Goal: Task Accomplishment & Management: Manage account settings

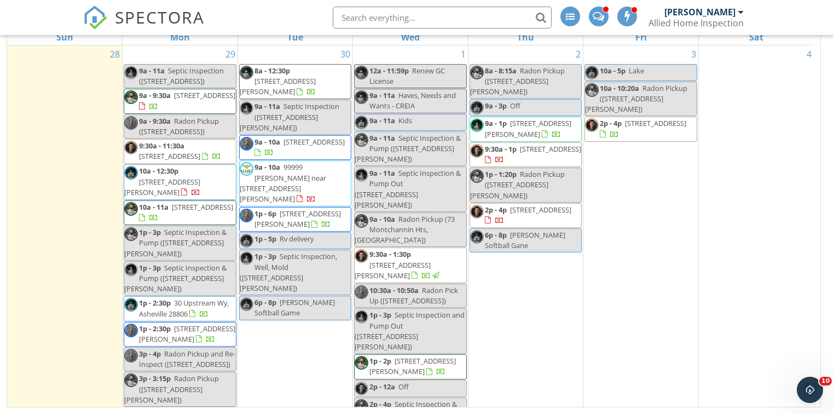
click at [206, 212] on span "80 Cameo Dr , Flat Rock 28731" at bounding box center [202, 207] width 61 height 10
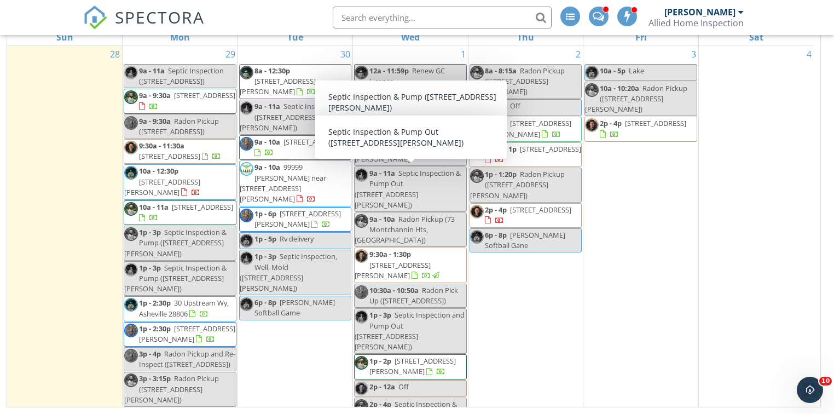
click at [745, 234] on div "4" at bounding box center [756, 268] width 115 height 447
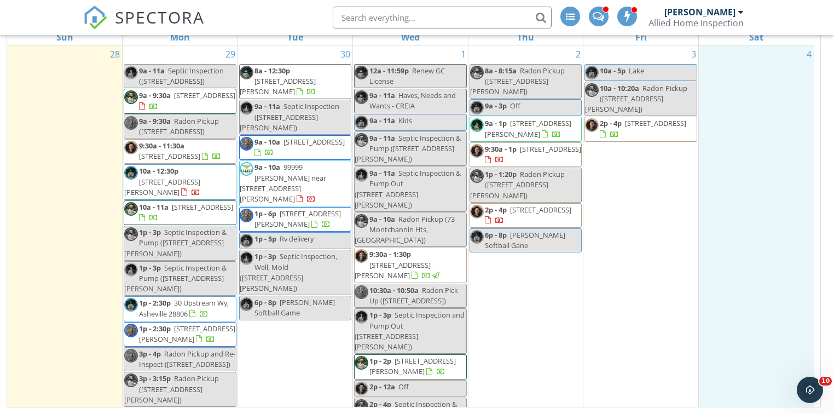
click at [510, 118] on link "9a - 1p 849 Riverside Dr, Whittier 28789" at bounding box center [528, 128] width 86 height 20
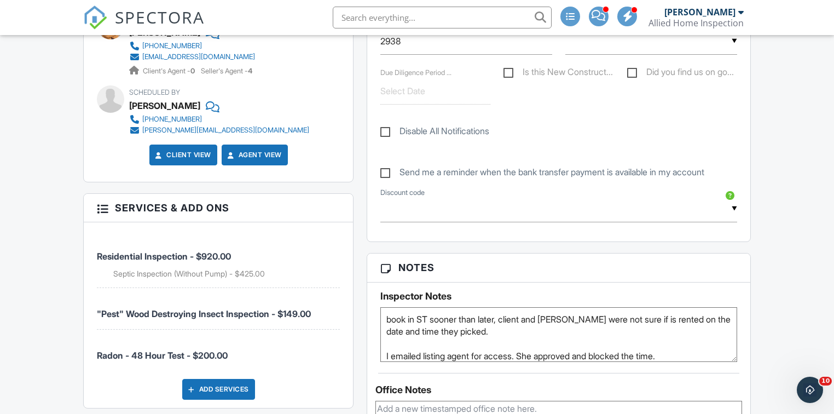
type textarea "book in ST sooner than later, client and [PERSON_NAME] were not sure if is rent…"
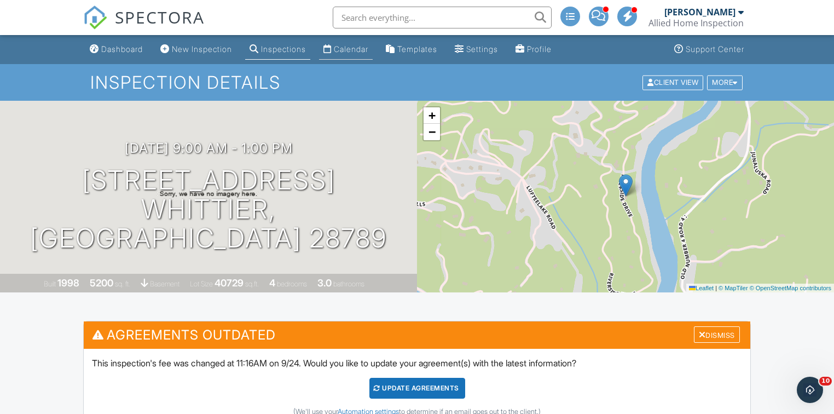
click at [356, 50] on div "Calendar" at bounding box center [351, 48] width 34 height 9
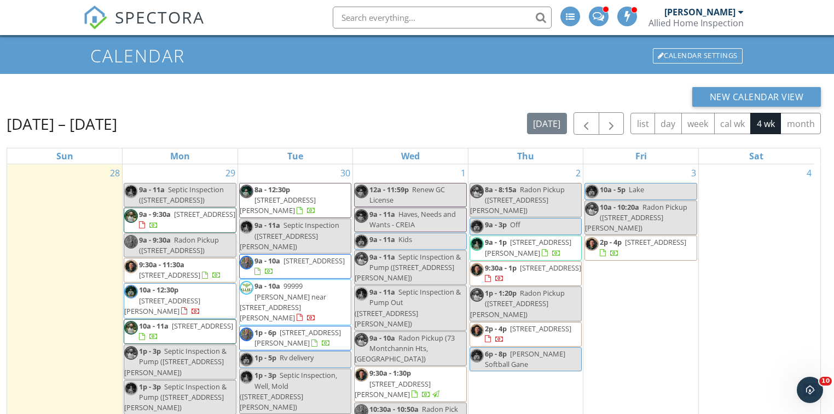
scroll to position [22, 0]
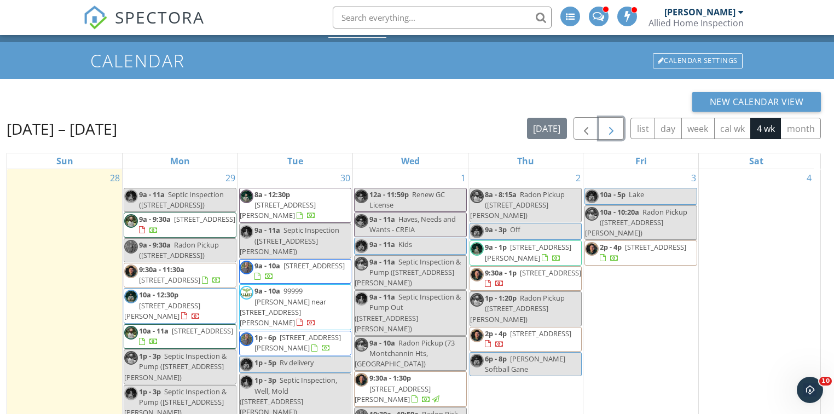
click at [611, 135] on span "button" at bounding box center [611, 128] width 13 height 13
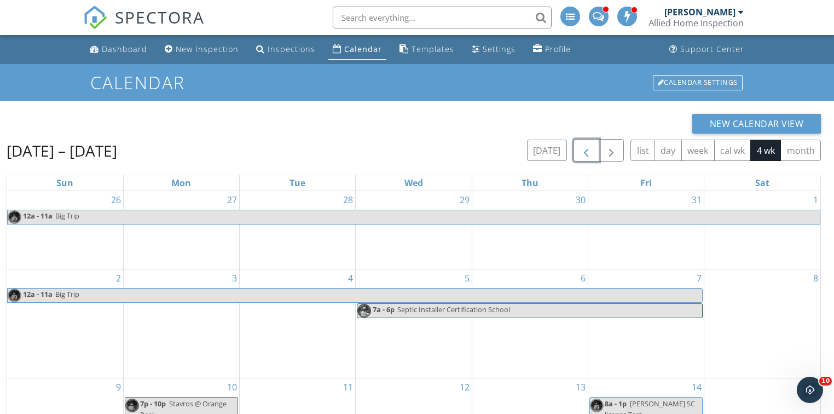
click at [580, 152] on span "button" at bounding box center [585, 150] width 13 height 13
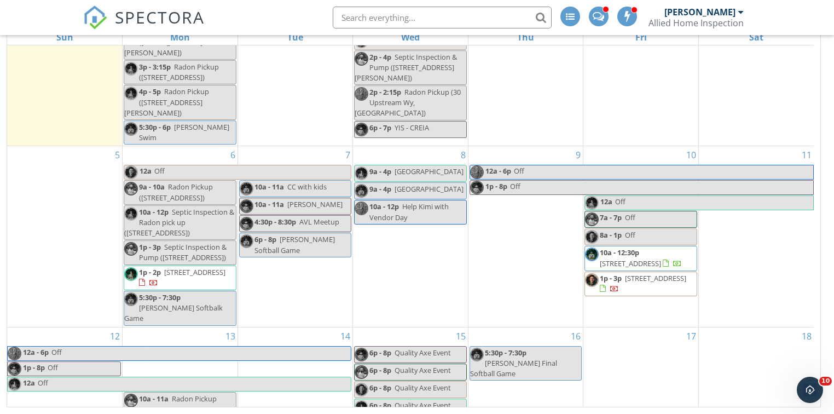
scroll to position [425, 0]
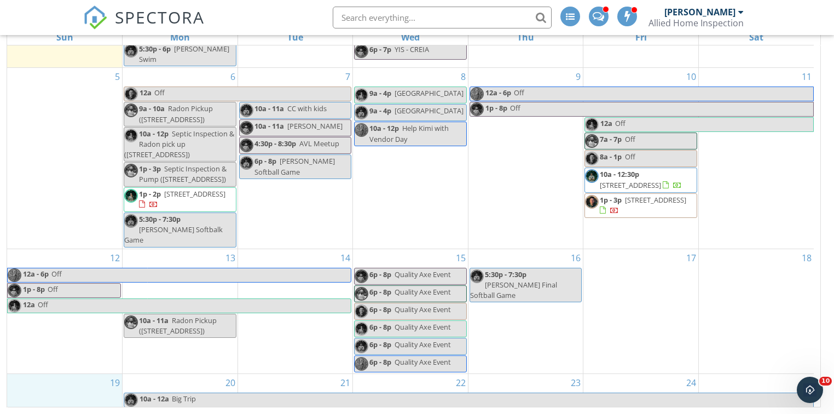
click at [53, 376] on div "19" at bounding box center [64, 392] width 115 height 36
click at [57, 350] on link "Event" at bounding box center [63, 349] width 56 height 18
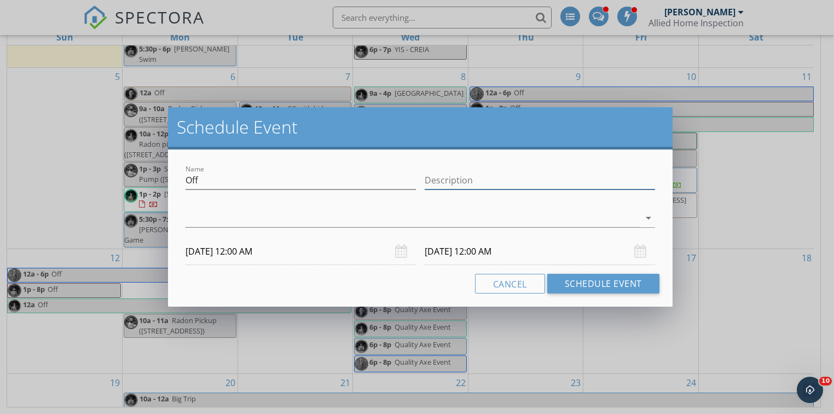
click at [512, 180] on input "Description" at bounding box center [540, 180] width 230 height 18
click at [522, 175] on input "Parents in town" at bounding box center [540, 180] width 230 height 18
type input "Parents in town"
click at [648, 216] on icon "arrow_drop_down" at bounding box center [648, 217] width 13 height 13
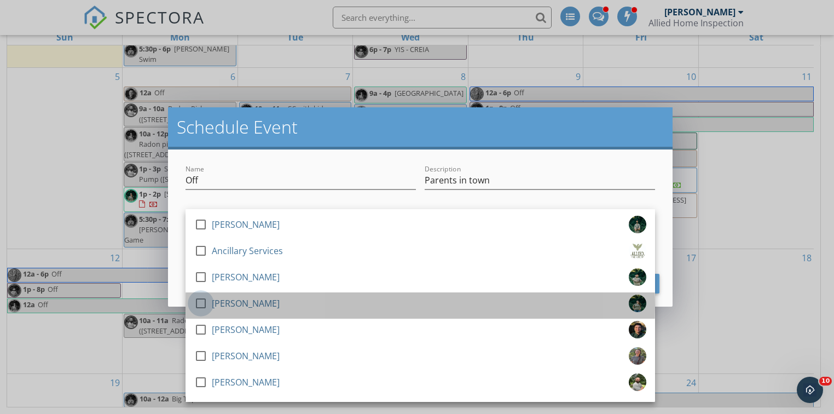
click at [193, 302] on div at bounding box center [200, 303] width 19 height 19
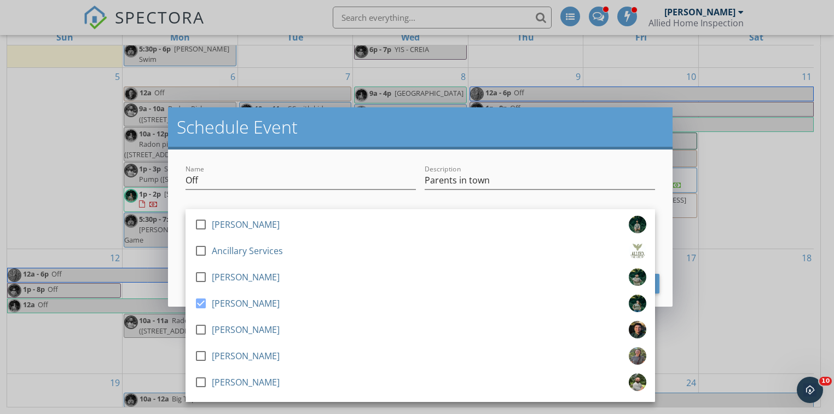
click at [488, 121] on h2 "Schedule Event" at bounding box center [420, 127] width 487 height 22
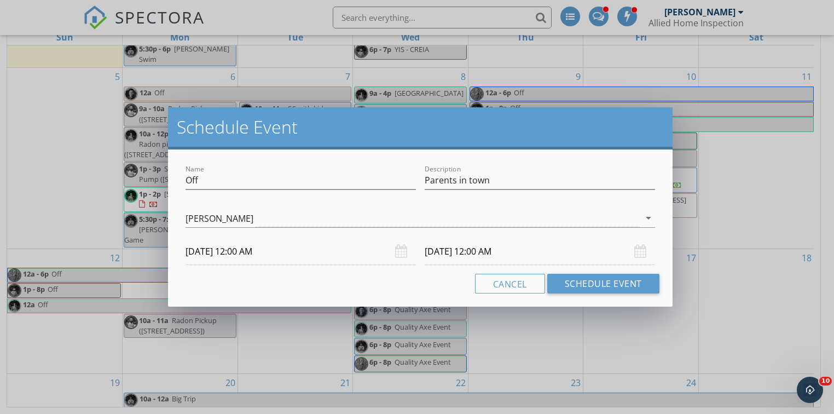
click at [557, 248] on input "10/20/2025 12:00 AM" at bounding box center [540, 251] width 230 height 27
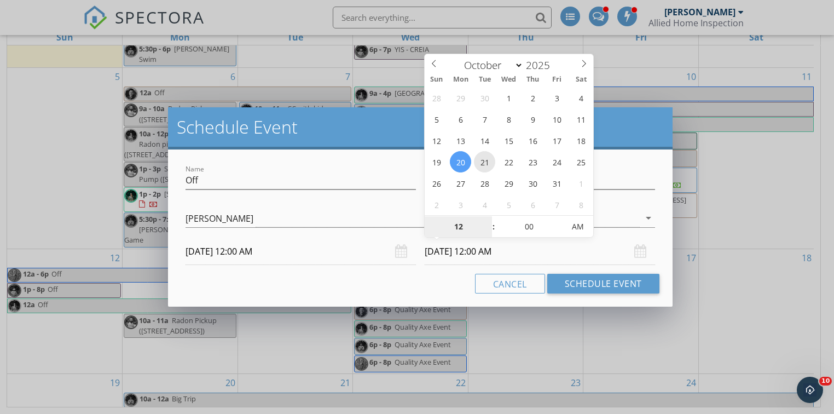
type input "10/21/2025 12:00 AM"
type input "01"
type input "10/21/2025 1:00 AM"
click at [490, 217] on span at bounding box center [488, 221] width 8 height 11
type input "02"
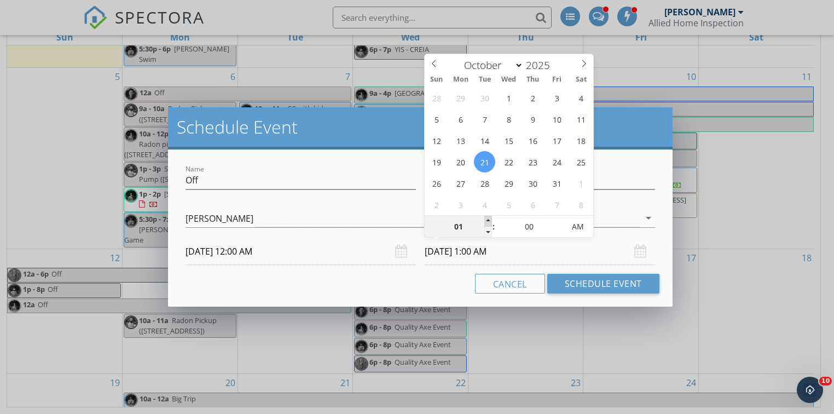
type input "10/21/2025 2:00 AM"
click at [489, 217] on span at bounding box center [488, 221] width 8 height 11
type input "03"
type input "10/21/2025 3:00 AM"
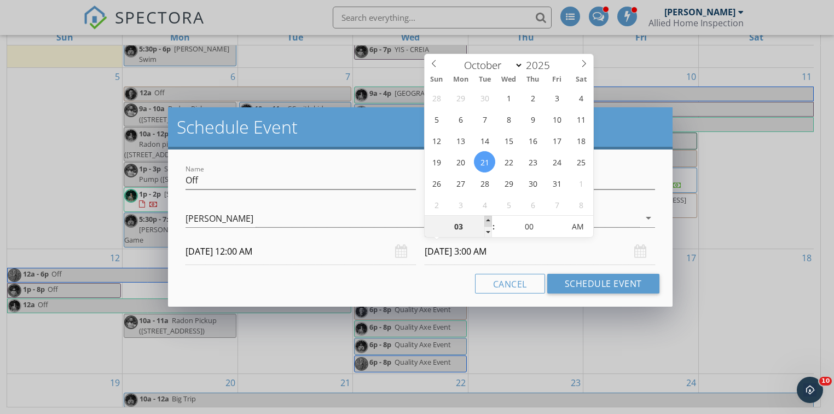
type input "04"
type input "10/21/2025 4:00 AM"
click at [487, 217] on span at bounding box center [488, 221] width 8 height 11
type input "05"
click at [487, 217] on span at bounding box center [488, 221] width 8 height 11
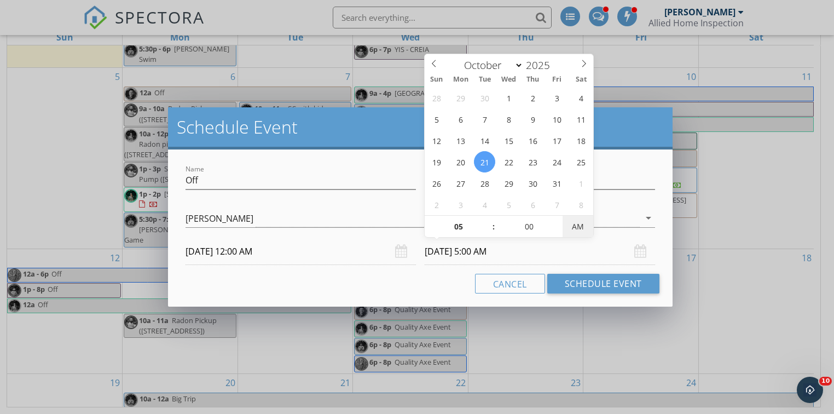
type input "10/21/2025 5:00 PM"
click at [574, 219] on span "AM" at bounding box center [577, 227] width 30 height 22
click at [634, 136] on h2 "Schedule Event" at bounding box center [420, 127] width 487 height 22
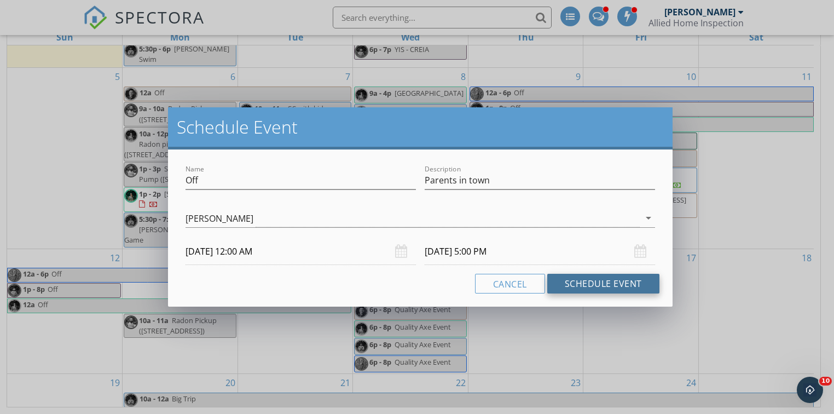
click at [580, 292] on button "Schedule Event" at bounding box center [603, 284] width 112 height 20
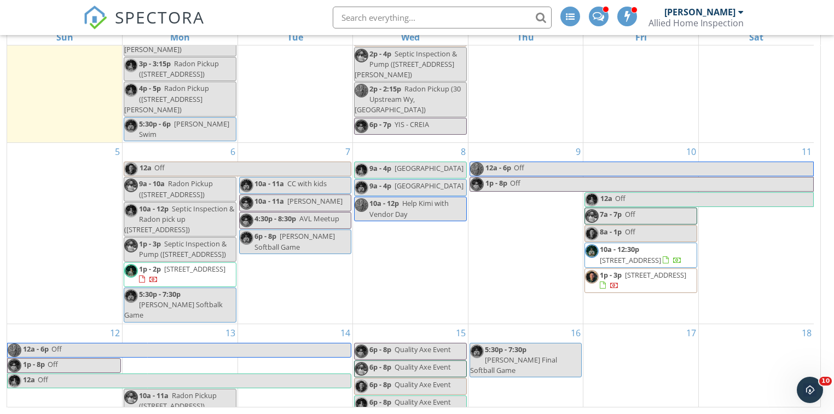
scroll to position [440, 0]
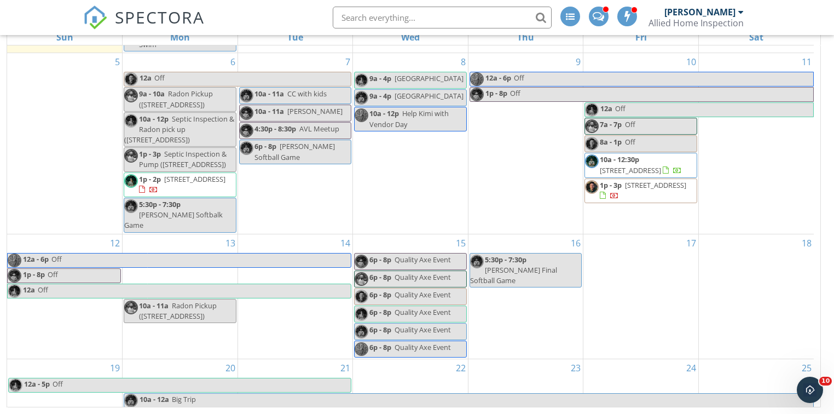
click at [142, 287] on span "Off" at bounding box center [193, 291] width 313 height 14
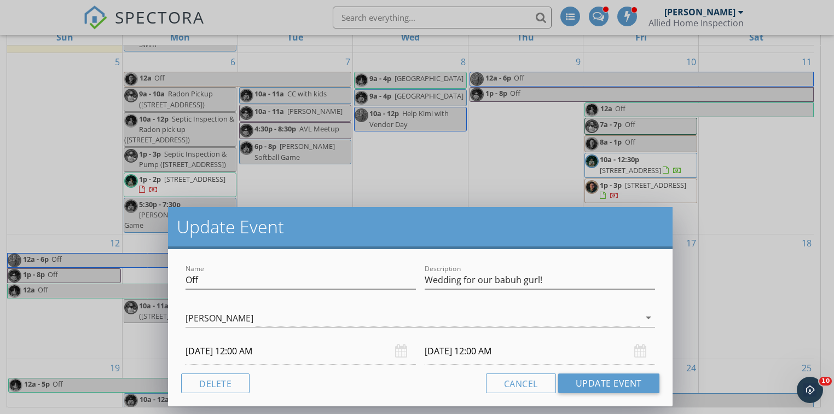
click at [144, 292] on div "Update Event Name Off Description Wedding for our babuh gurl! Lindsay Dahlin ar…" at bounding box center [417, 207] width 834 height 414
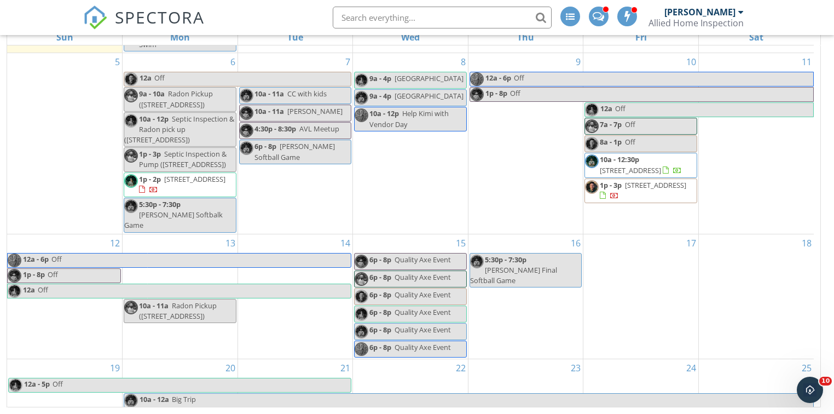
click at [153, 290] on span "Off" at bounding box center [193, 291] width 313 height 14
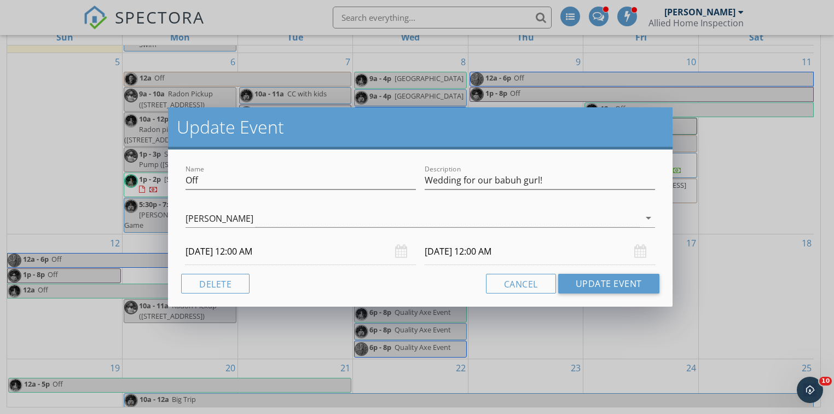
click at [561, 245] on input "10/15/2025 12:00 AM" at bounding box center [540, 251] width 230 height 27
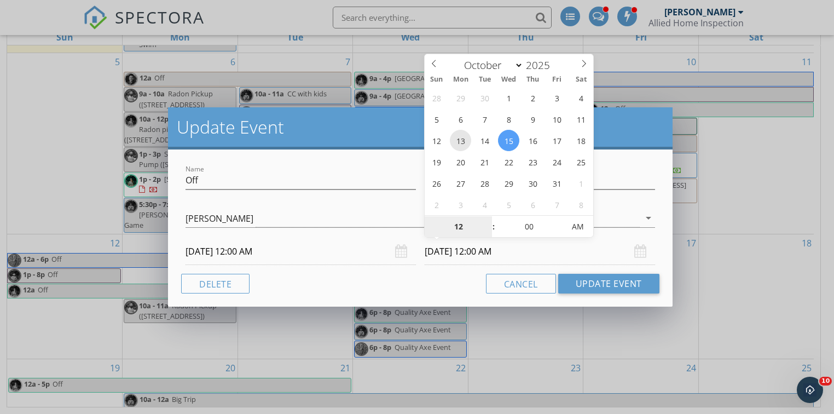
type input "10/13/2025 12:00 AM"
type input "01"
type input "10/13/2025 1:00 AM"
click at [489, 223] on span at bounding box center [488, 221] width 8 height 11
type input "02"
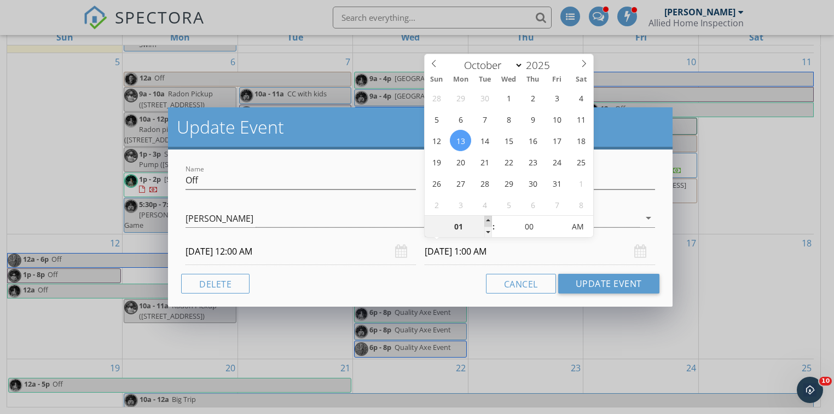
type input "10/13/2025 2:00 AM"
click at [489, 222] on span at bounding box center [488, 221] width 8 height 11
type input "03"
type input "10/13/2025 3:00 AM"
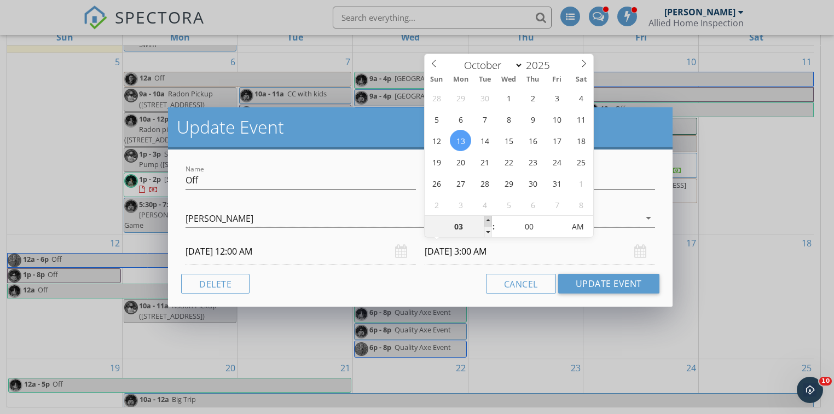
click at [489, 222] on span at bounding box center [488, 221] width 8 height 11
type input "05"
type input "10/13/2025 5:00 AM"
click at [489, 222] on span at bounding box center [488, 221] width 8 height 11
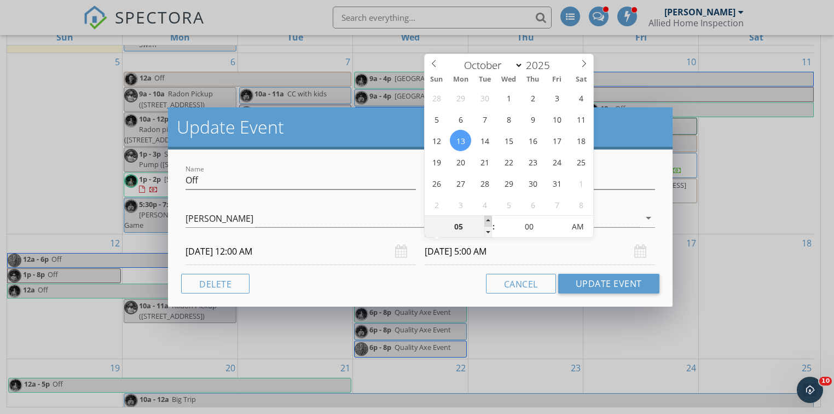
click at [488, 221] on span at bounding box center [488, 221] width 8 height 11
type input "07"
type input "10/13/2025 7:00 AM"
click at [488, 221] on span at bounding box center [488, 221] width 8 height 11
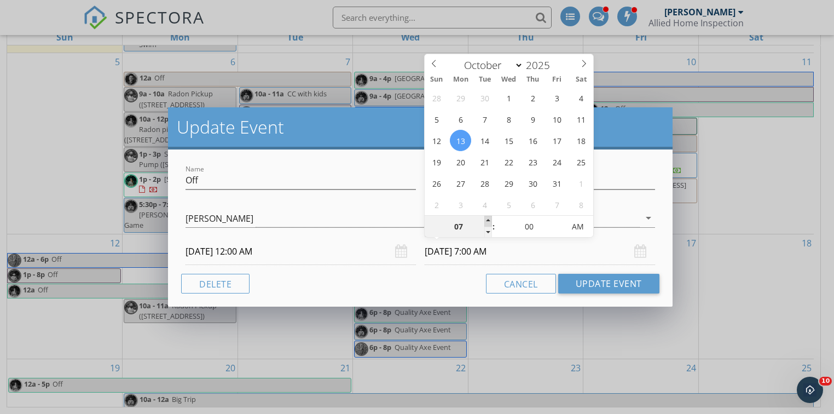
type input "09"
type input "10/13/2025 9:00 AM"
click at [488, 221] on span at bounding box center [488, 221] width 8 height 11
type input "10"
type input "10/13/2025 10:00 AM"
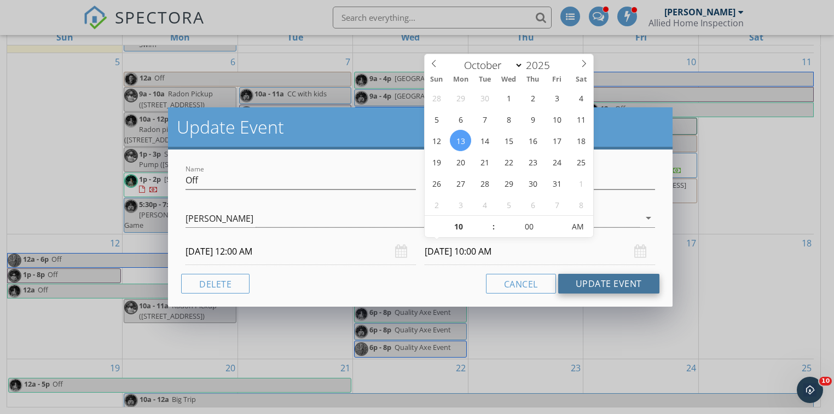
click at [597, 284] on button "Update Event" at bounding box center [608, 284] width 101 height 20
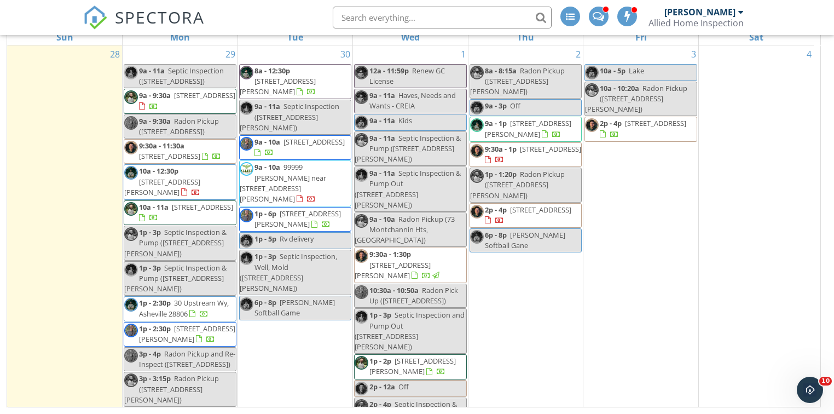
scroll to position [0, 0]
click at [23, 20] on nav "SPECTORA Lindsay Dahlin Allied Home Inspection Role: Inspector Dashboard New In…" at bounding box center [417, 17] width 834 height 35
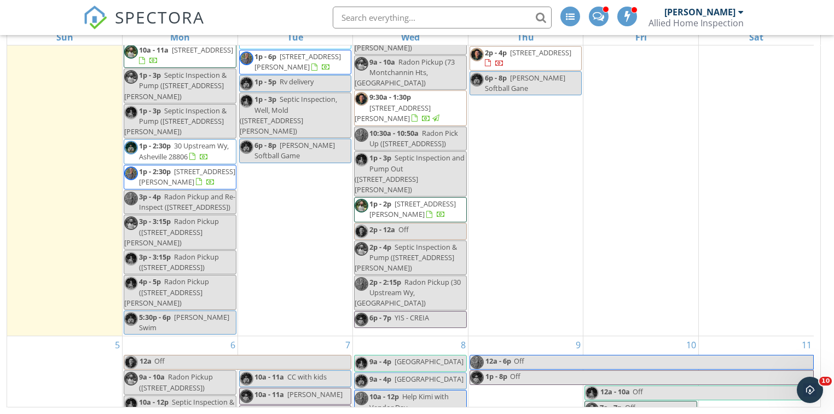
scroll to position [133, 0]
